Goal: Task Accomplishment & Management: Use online tool/utility

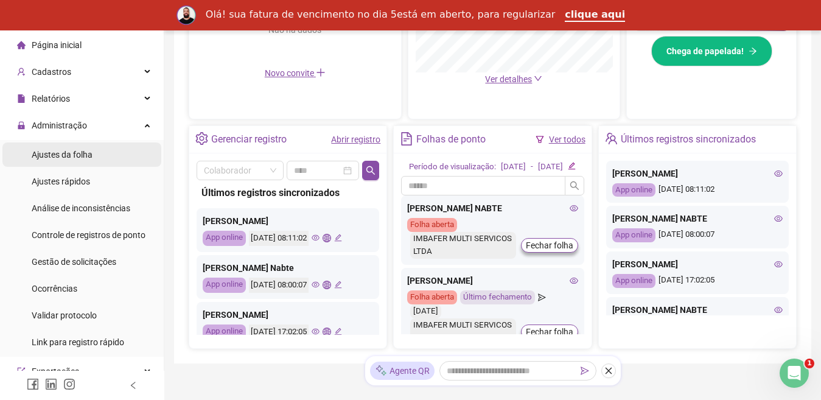
click at [50, 161] on div "Ajustes da folha" at bounding box center [62, 154] width 61 height 24
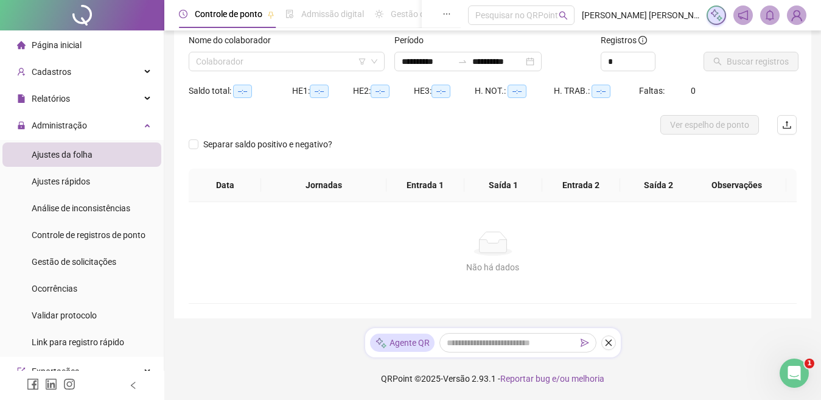
type input "**********"
click at [277, 61] on input "search" at bounding box center [281, 61] width 170 height 18
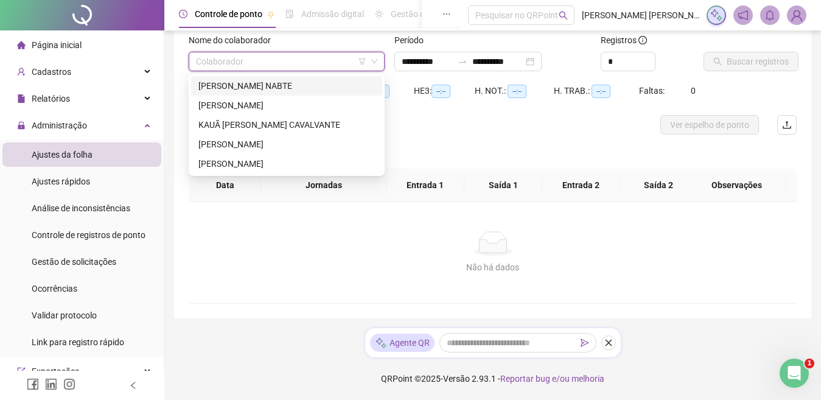
click at [263, 85] on div "[PERSON_NAME] NABTE" at bounding box center [286, 85] width 176 height 13
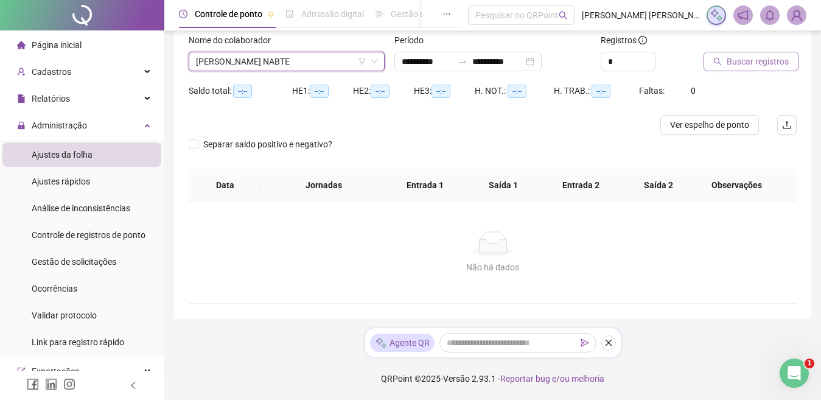
click at [772, 69] on button "Buscar registros" at bounding box center [750, 61] width 95 height 19
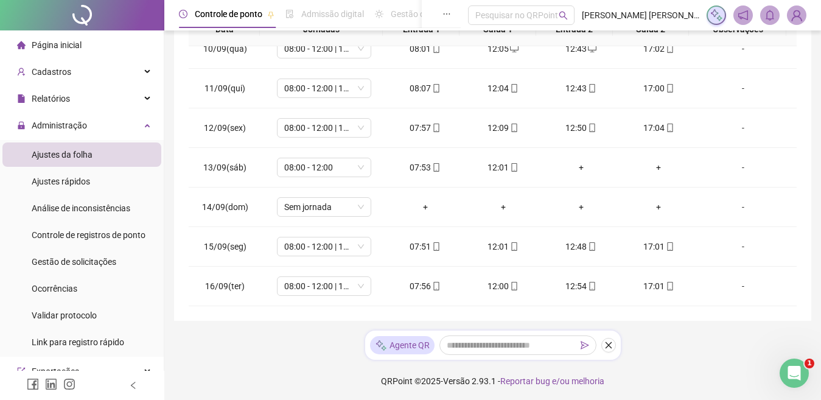
scroll to position [237, 0]
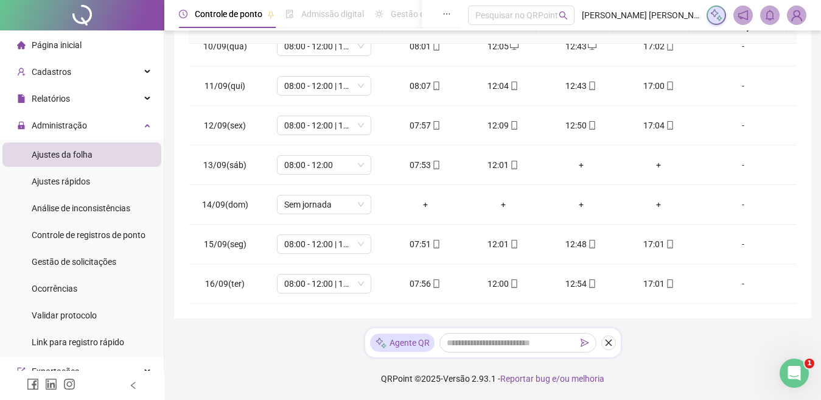
click at [57, 43] on span "Página inicial" at bounding box center [57, 45] width 50 height 10
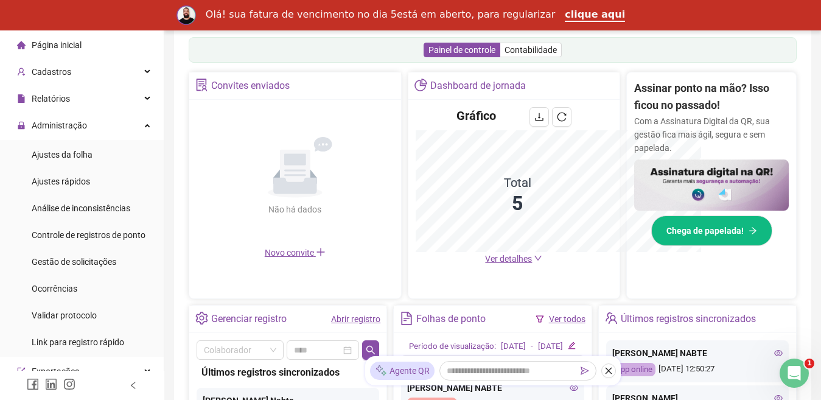
scroll to position [407, 0]
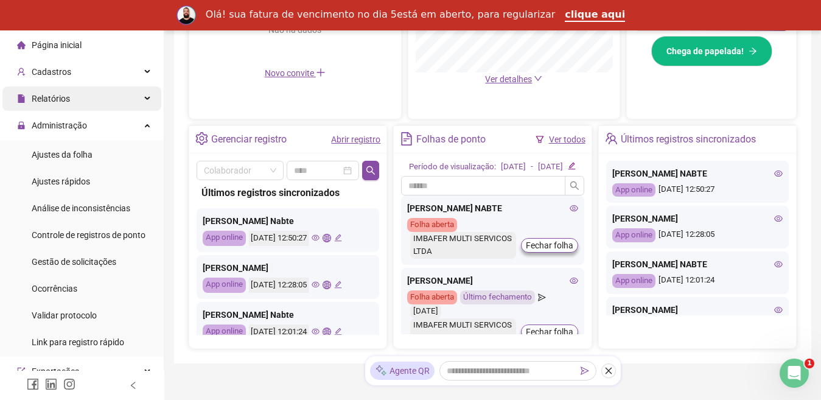
click at [60, 100] on span "Relatórios" at bounding box center [51, 99] width 38 height 10
click at [64, 98] on span "Relatórios" at bounding box center [51, 99] width 38 height 10
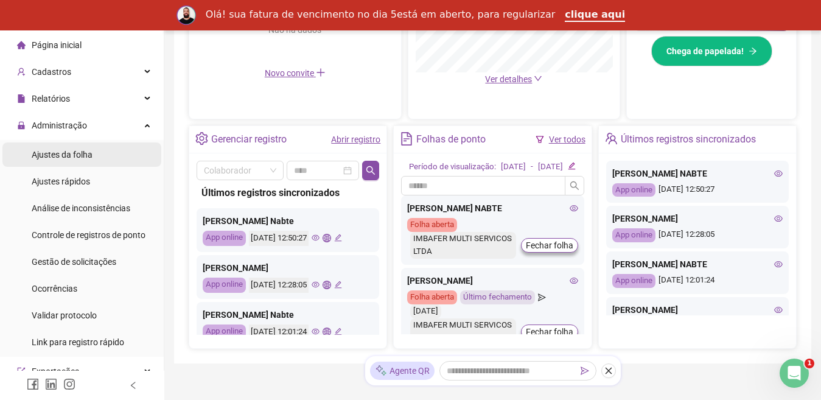
click at [62, 153] on span "Ajustes da folha" at bounding box center [62, 155] width 61 height 10
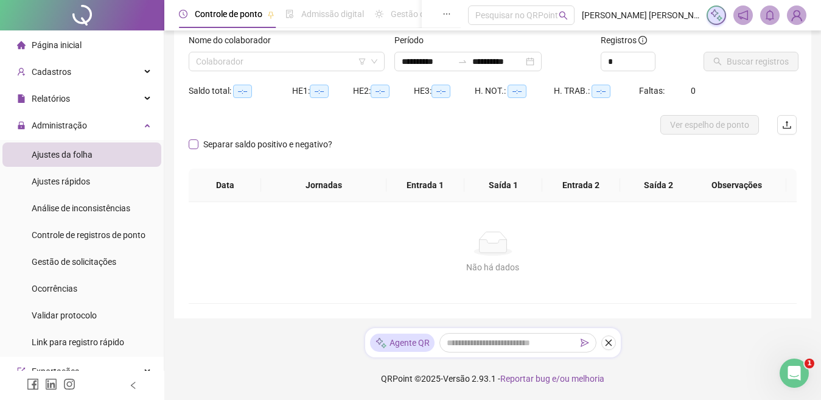
scroll to position [78, 0]
click at [265, 54] on input "search" at bounding box center [281, 61] width 170 height 18
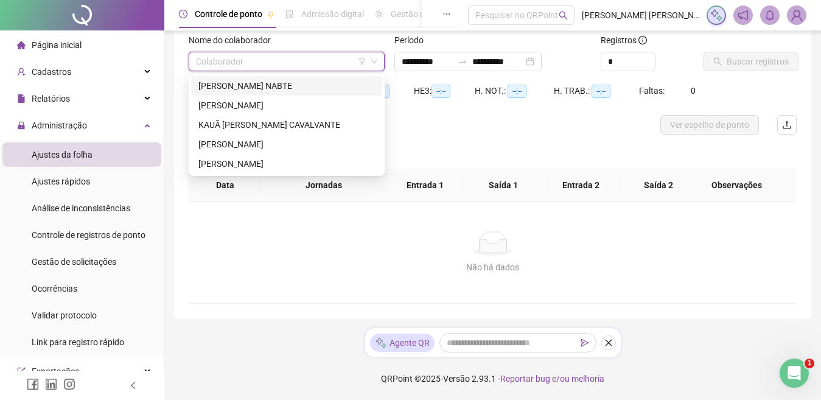
click at [255, 89] on div "[PERSON_NAME] NABTE" at bounding box center [286, 85] width 176 height 13
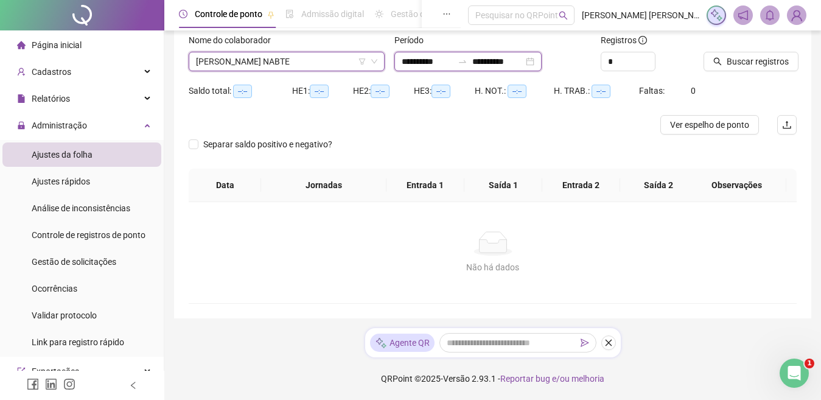
click at [489, 61] on input "**********" at bounding box center [497, 61] width 51 height 13
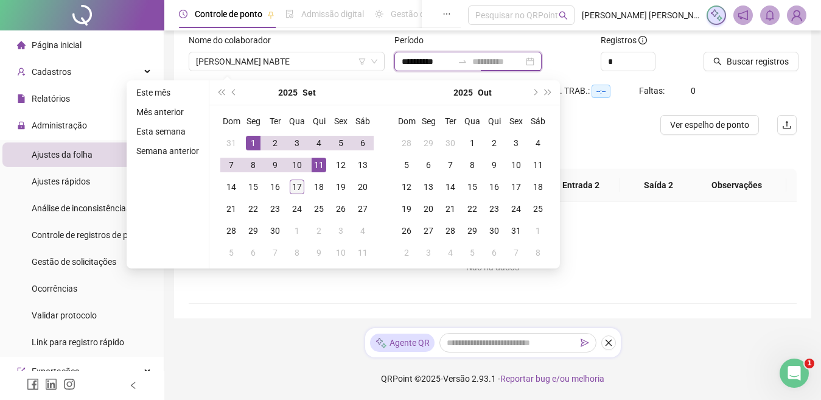
type input "**********"
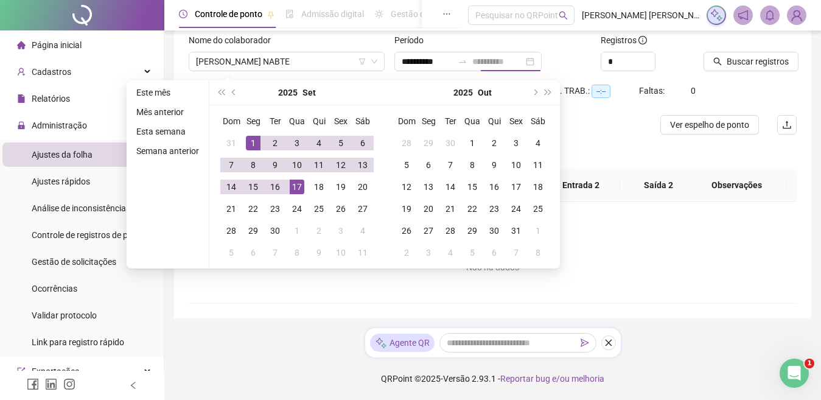
click at [295, 187] on div "17" at bounding box center [297, 186] width 15 height 15
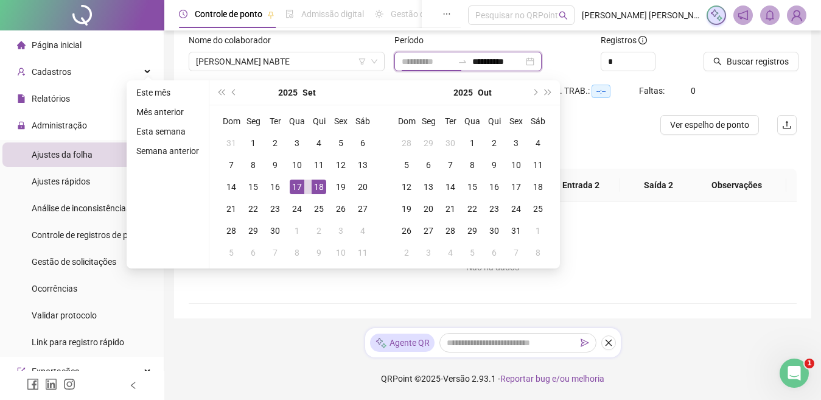
type input "**********"
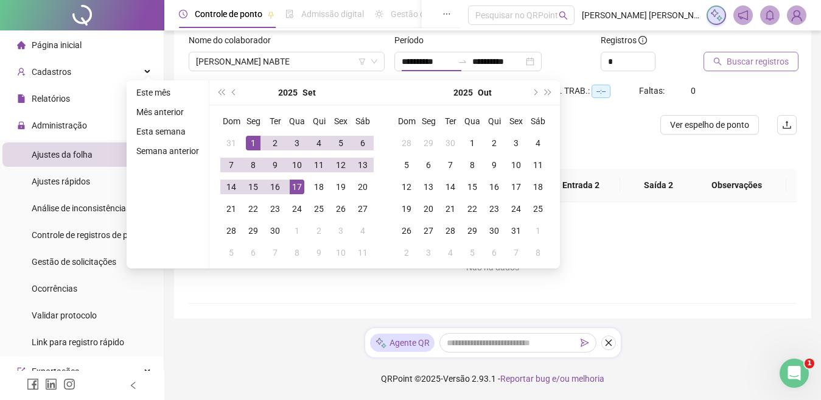
click at [772, 63] on span "Buscar registros" at bounding box center [757, 61] width 62 height 13
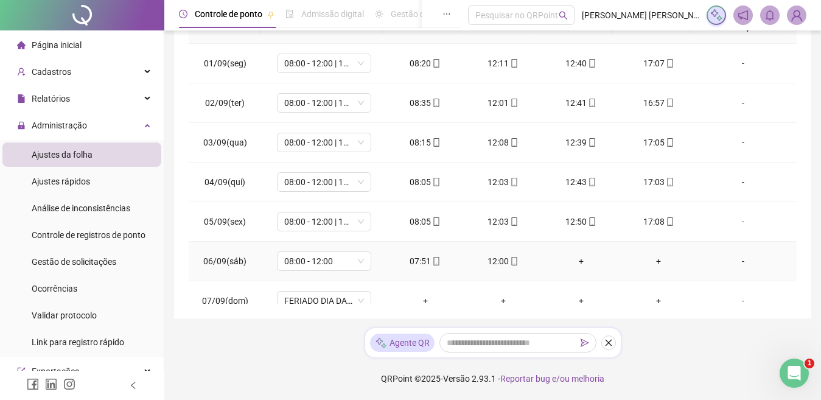
scroll to position [412, 0]
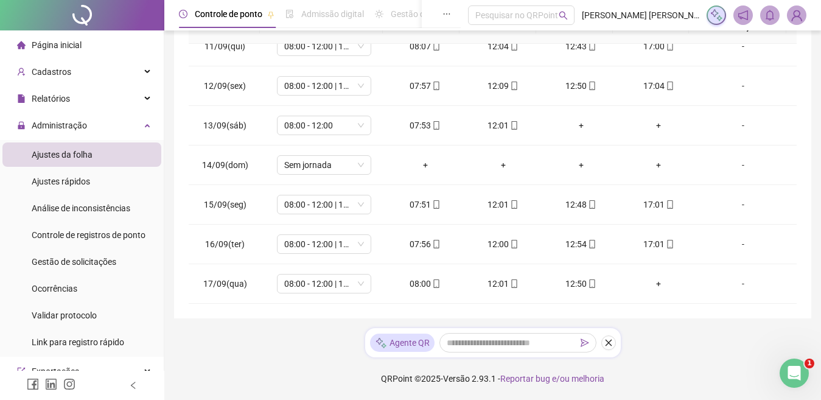
click at [47, 47] on span "Página inicial" at bounding box center [57, 45] width 50 height 10
